Goal: Task Accomplishment & Management: Manage account settings

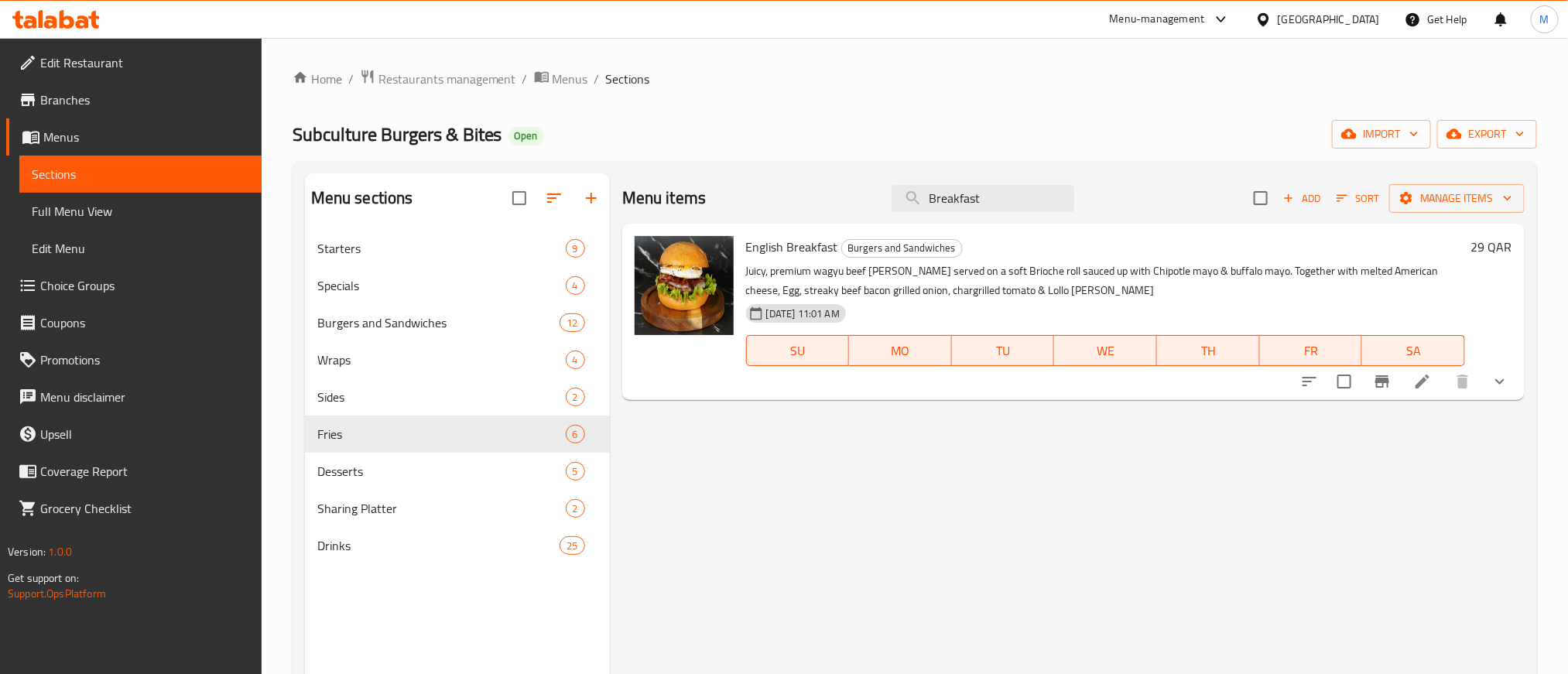
click at [1430, 567] on div "Menu items Breakfast Add Sort Manage items English Breakfast Burgers and Sandwi…" at bounding box center [1067, 511] width 915 height 674
click at [978, 207] on input "Breakfast" at bounding box center [983, 199] width 183 height 27
paste input "Pollo Pesto"
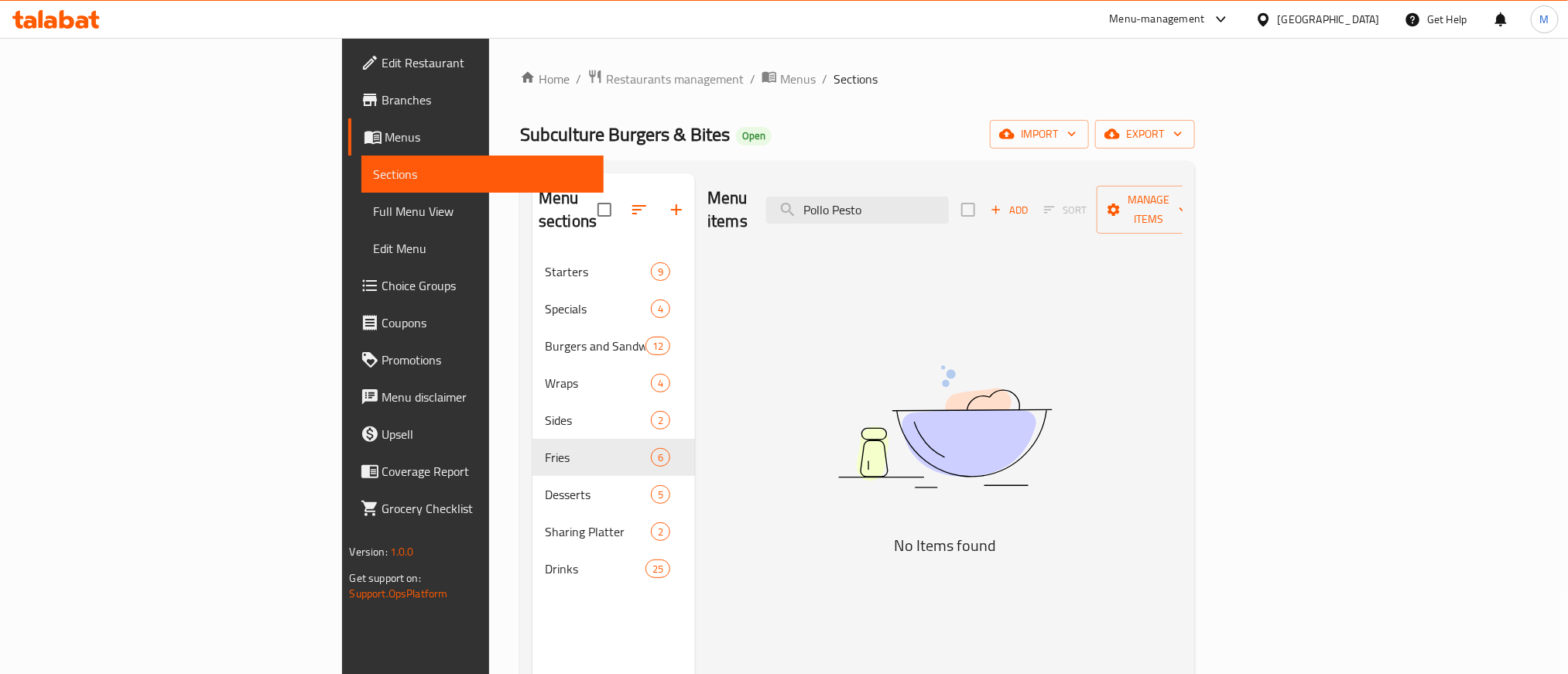
click at [982, 170] on div "Menu sections Starters 9 Specials 4 Burgers and Sandwiches 12 Wraps 4 Sides 2 F…" at bounding box center [857, 511] width 674 height 700
click at [948, 200] on input "Pollo Pesto" at bounding box center [857, 210] width 183 height 27
paste input "Creamy Truffle Mushroom"
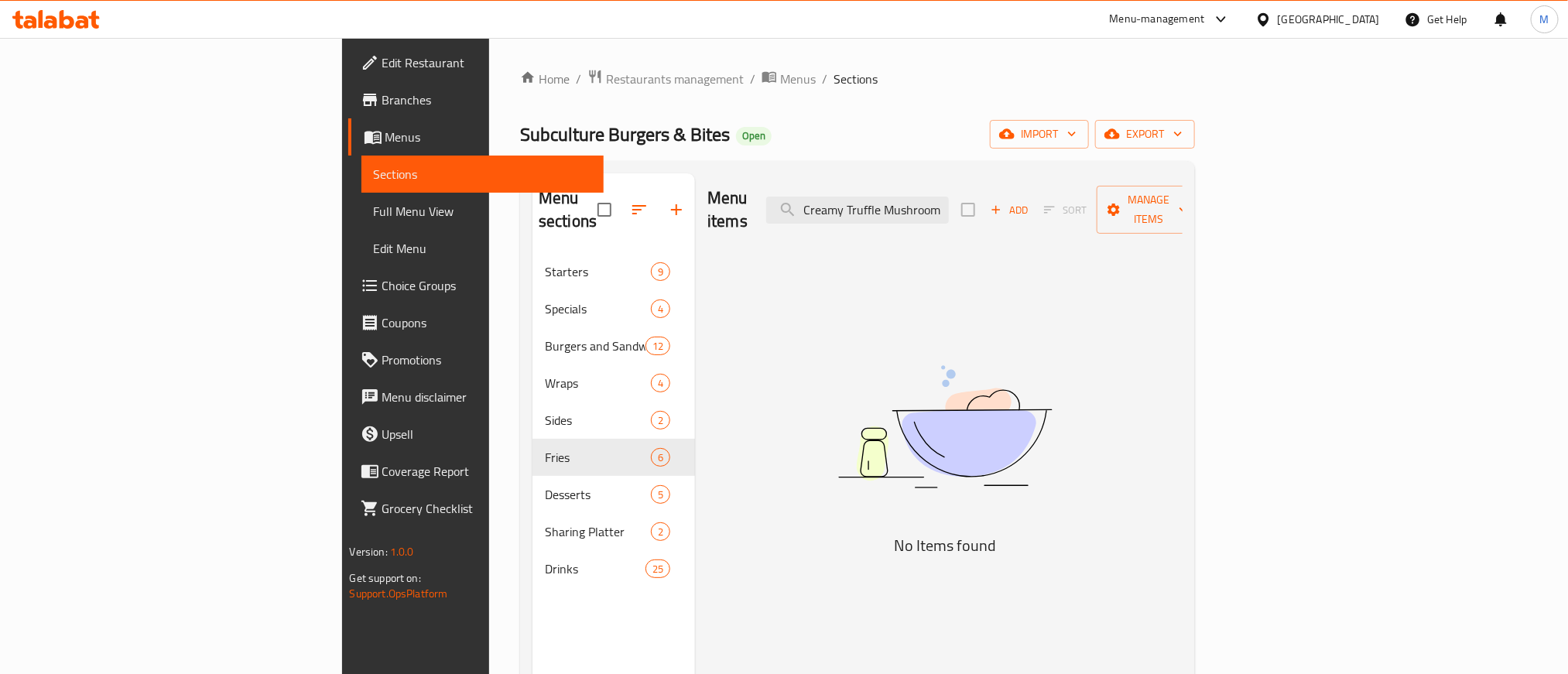
type input "Creamy Truffle Mushroom"
click at [887, 298] on div "Menu items Creamy Truffle Mushroom Add Sort Manage items No Items found" at bounding box center [938, 511] width 487 height 674
